Goal: Understand process/instructions: Learn how to perform a task or action

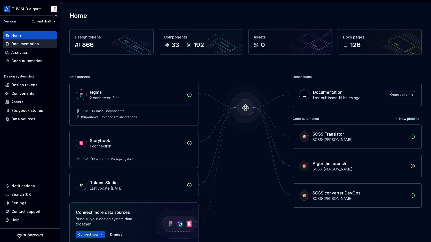
click at [33, 42] on div "Documentation" at bounding box center [25, 43] width 28 height 5
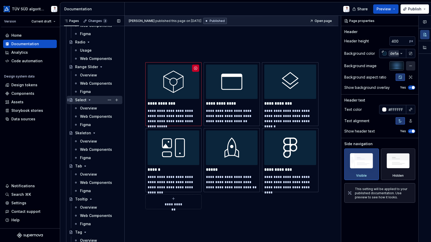
scroll to position [709, 0]
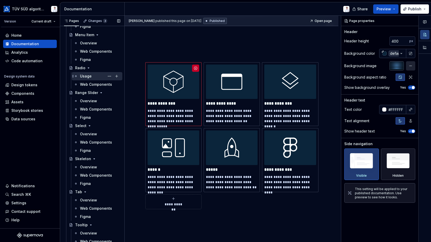
click at [98, 77] on div "Usage" at bounding box center [100, 76] width 40 height 7
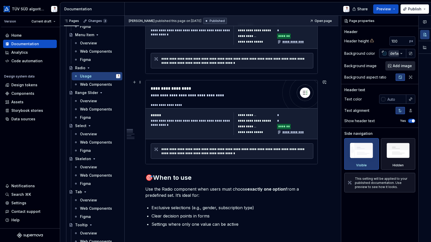
scroll to position [103, 0]
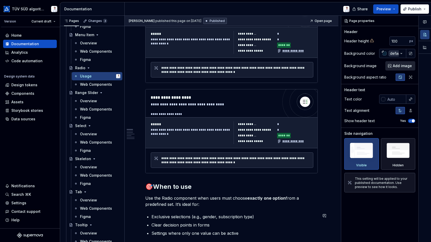
type textarea "*"
